Goal: Information Seeking & Learning: Learn about a topic

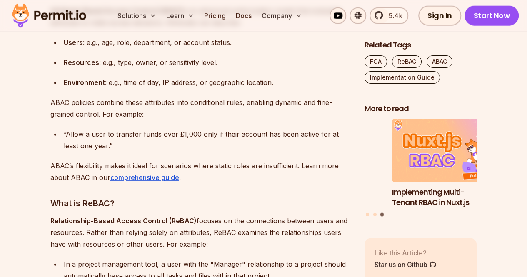
scroll to position [1077, 0]
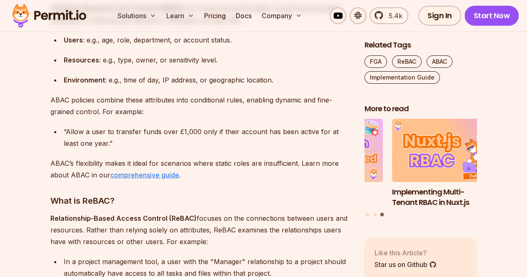
click at [149, 175] on link "comprehensive guide" at bounding box center [144, 175] width 69 height 8
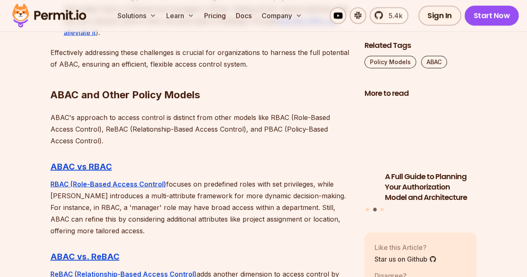
scroll to position [2390, 0]
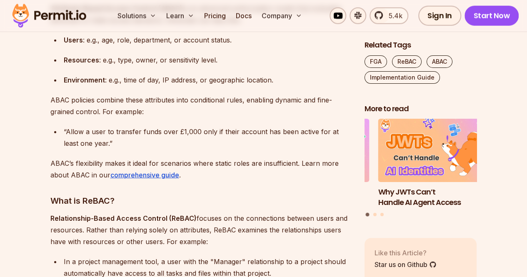
click at [0, 1] on div "Solutions Learn Pricing Docs Company 5.4k Sign In Start Now" at bounding box center [263, 16] width 527 height 32
